Goal: Transaction & Acquisition: Purchase product/service

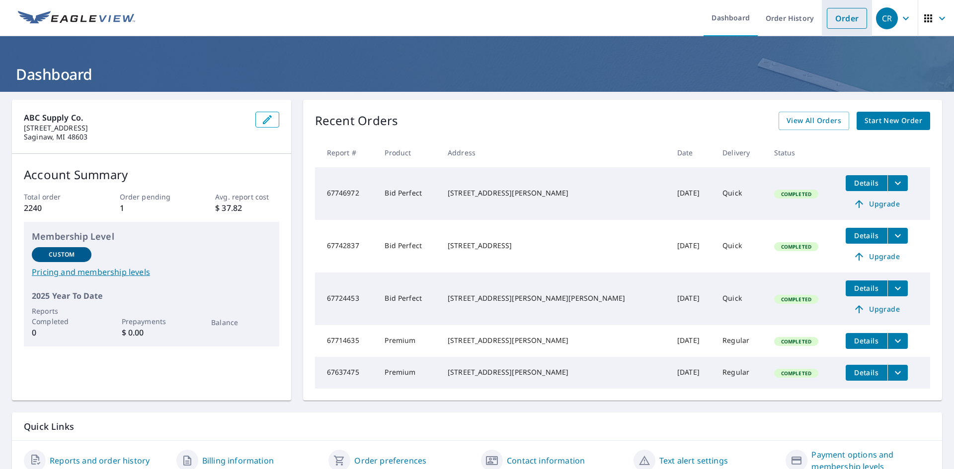
click at [827, 23] on link "Order" at bounding box center [847, 18] width 40 height 21
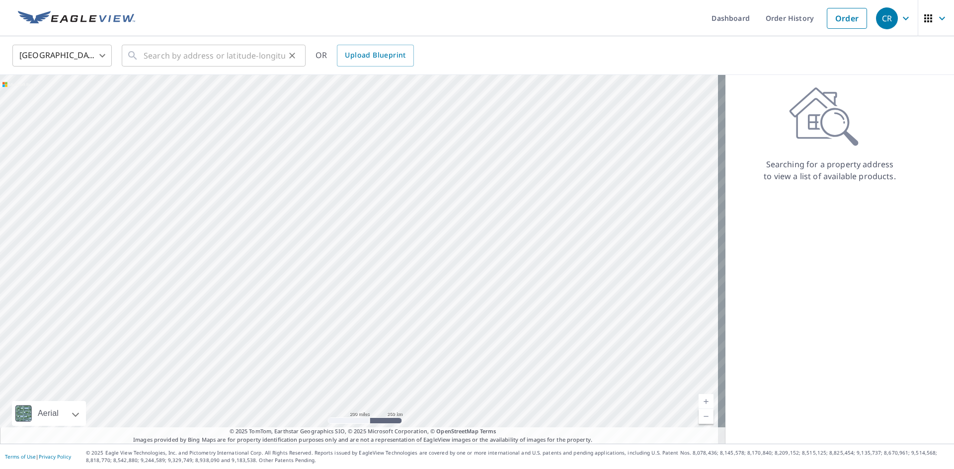
click at [140, 58] on div "​" at bounding box center [214, 56] width 184 height 22
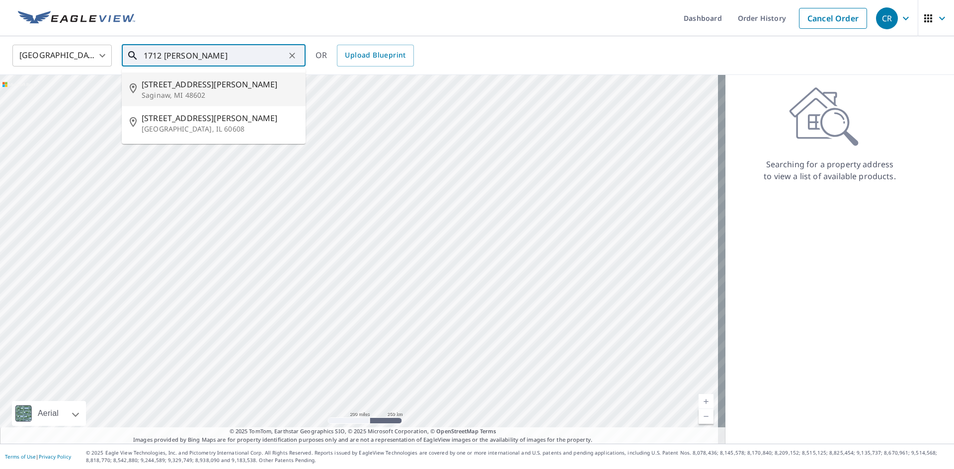
click at [174, 93] on p "Saginaw, MI 48602" at bounding box center [220, 95] width 156 height 10
type input "[STREET_ADDRESS][PERSON_NAME]"
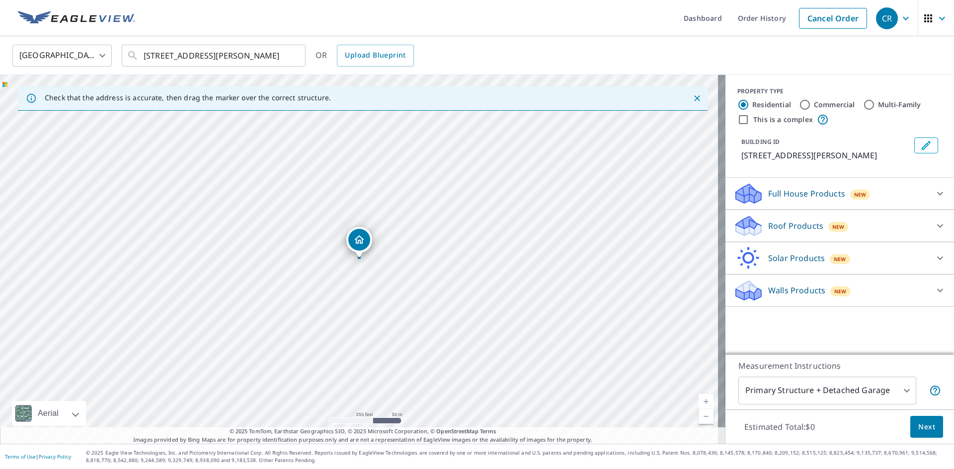
click at [934, 227] on icon at bounding box center [940, 226] width 12 height 12
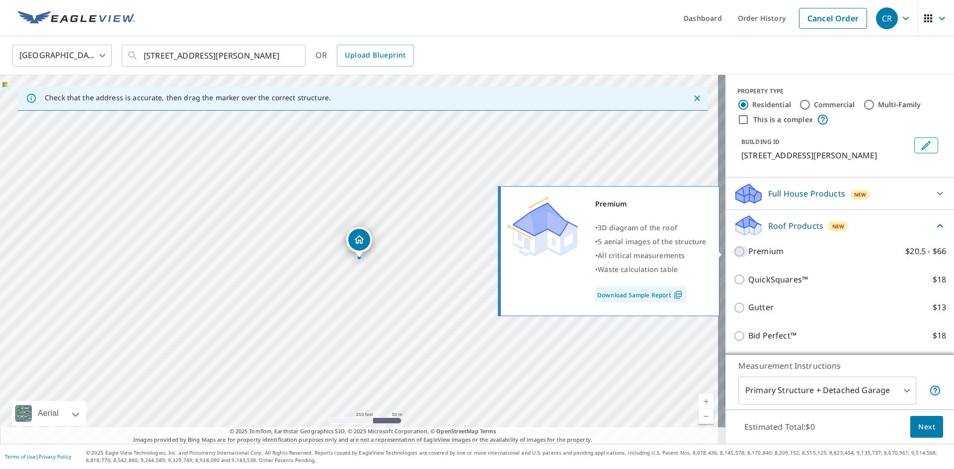
click at [733, 251] on input "Premium $20.5 - $66" at bounding box center [740, 252] width 15 height 12
checkbox input "true"
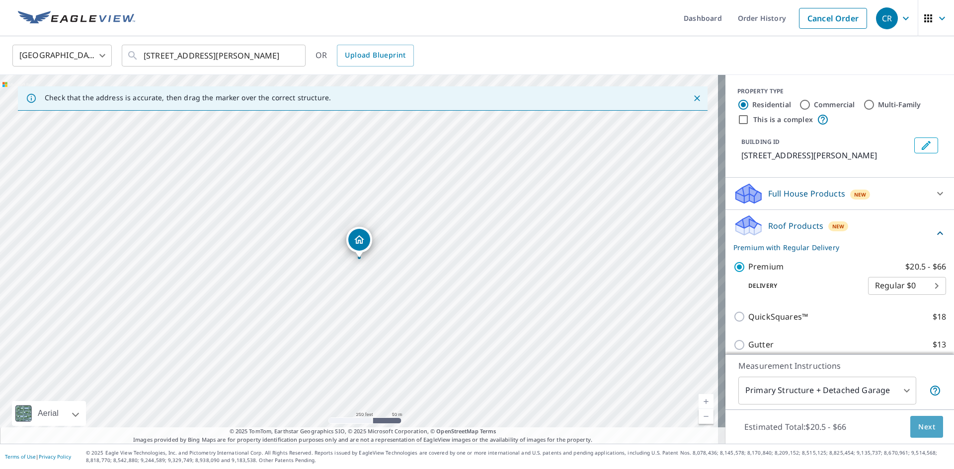
click at [920, 424] on span "Next" at bounding box center [926, 427] width 17 height 12
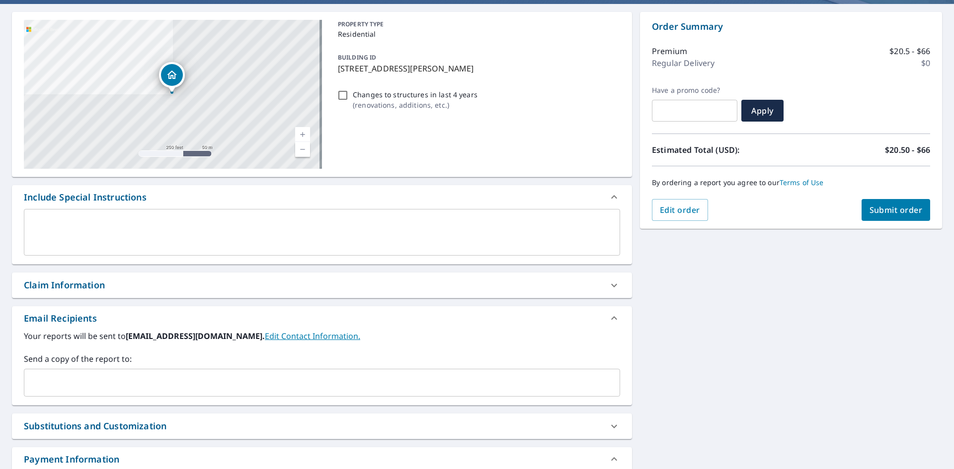
scroll to position [99, 0]
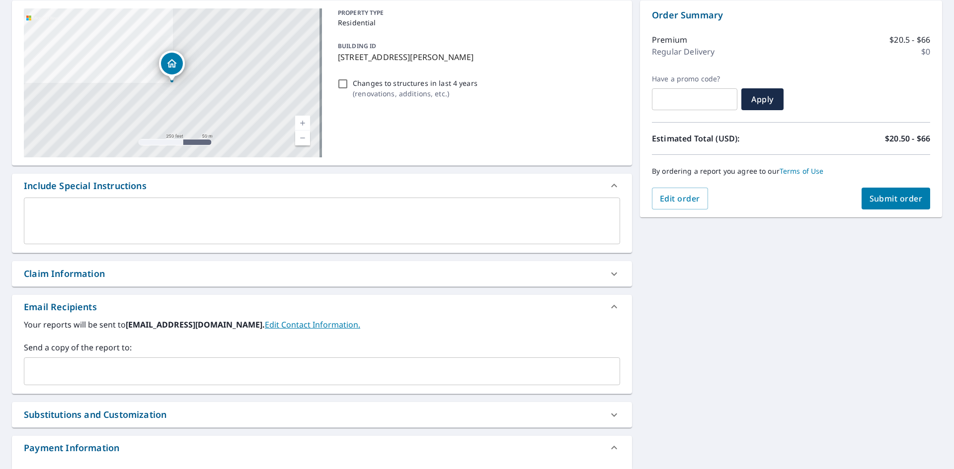
click at [69, 372] on input "text" at bounding box center [314, 371] width 572 height 19
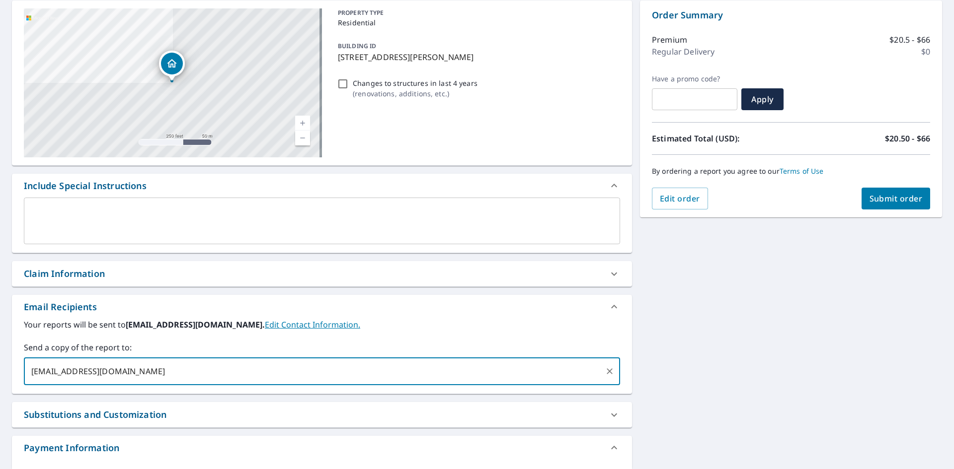
type input "[EMAIL_ADDRESS][DOMAIN_NAME]"
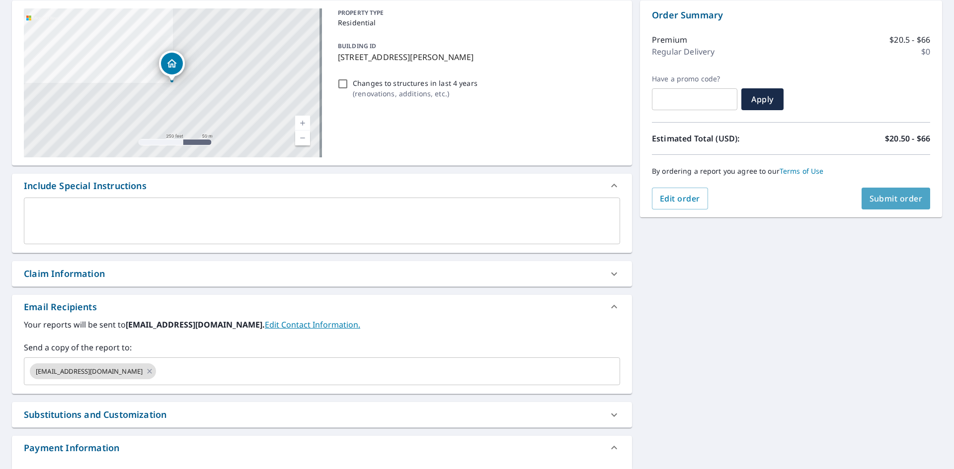
click at [869, 199] on span "Submit order" at bounding box center [895, 198] width 53 height 11
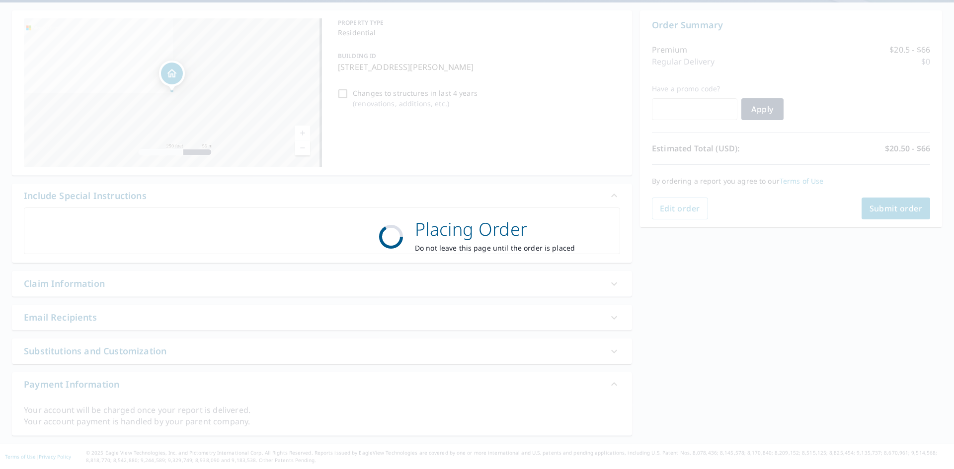
scroll to position [89, 0]
